Goal: Task Accomplishment & Management: Manage account settings

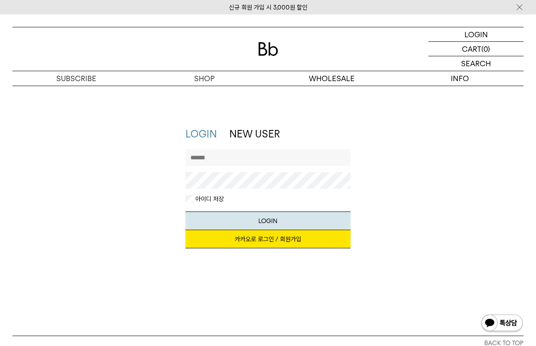
click at [253, 161] on input "text" at bounding box center [267, 157] width 165 height 17
type input "********"
click at [185, 212] on button "LOGIN" at bounding box center [267, 221] width 165 height 19
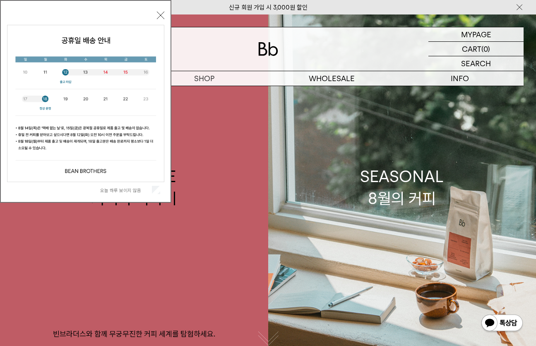
click at [161, 192] on div "오늘 하루 보이지 않음" at bounding box center [85, 190] width 157 height 16
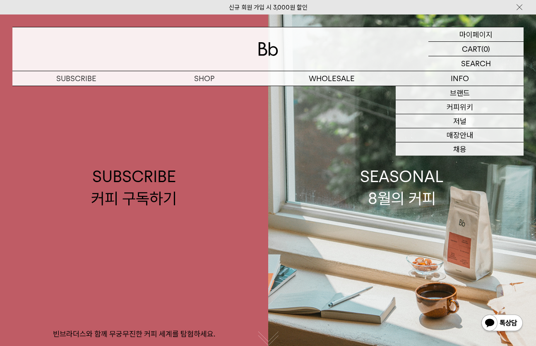
click at [461, 36] on p "마이페이지" at bounding box center [475, 34] width 33 height 14
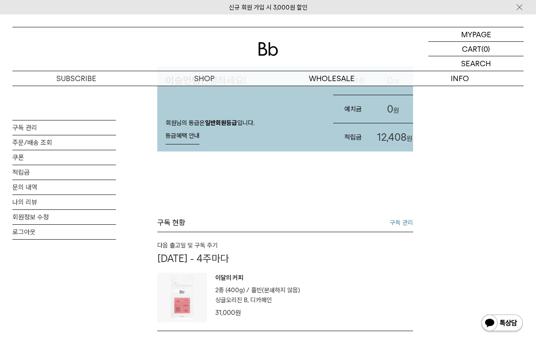
scroll to position [166, 0]
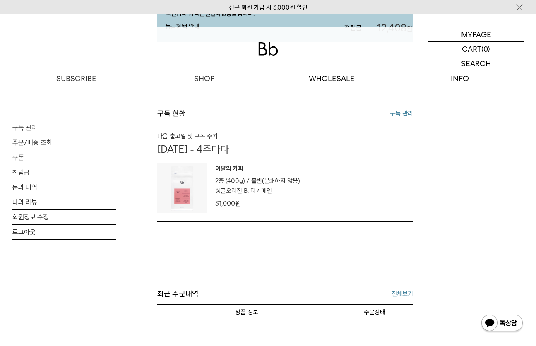
click at [392, 118] on link "구독 관리" at bounding box center [401, 113] width 23 height 10
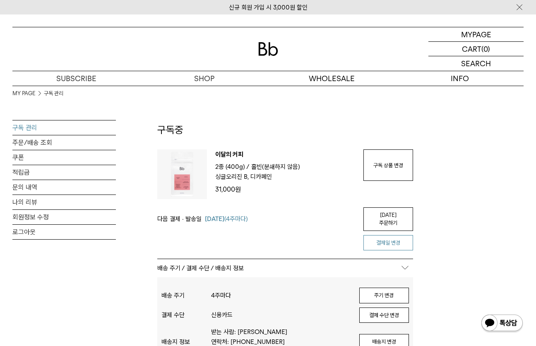
click at [402, 238] on button "결제일 변경" at bounding box center [388, 243] width 50 height 16
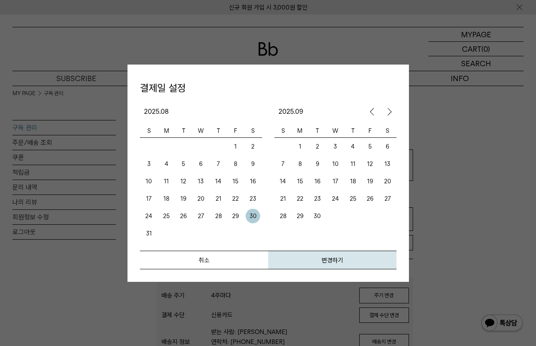
click at [382, 181] on td "20" at bounding box center [387, 180] width 18 height 17
click at [375, 260] on button "변경하기" at bounding box center [332, 259] width 128 height 19
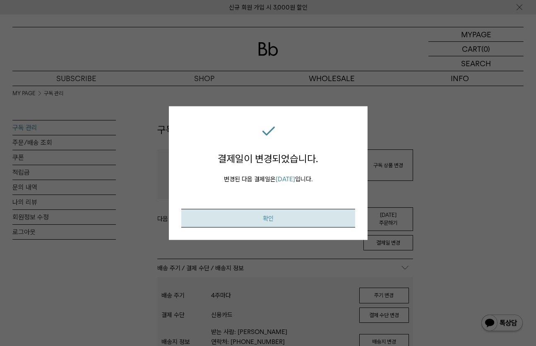
click at [338, 218] on button "확인" at bounding box center [268, 218] width 174 height 19
